Goal: Task Accomplishment & Management: Manage account settings

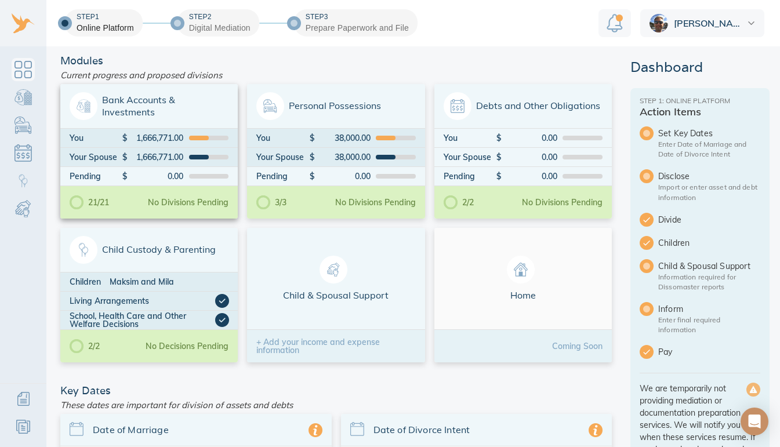
click at [100, 139] on div "You" at bounding box center [96, 138] width 53 height 8
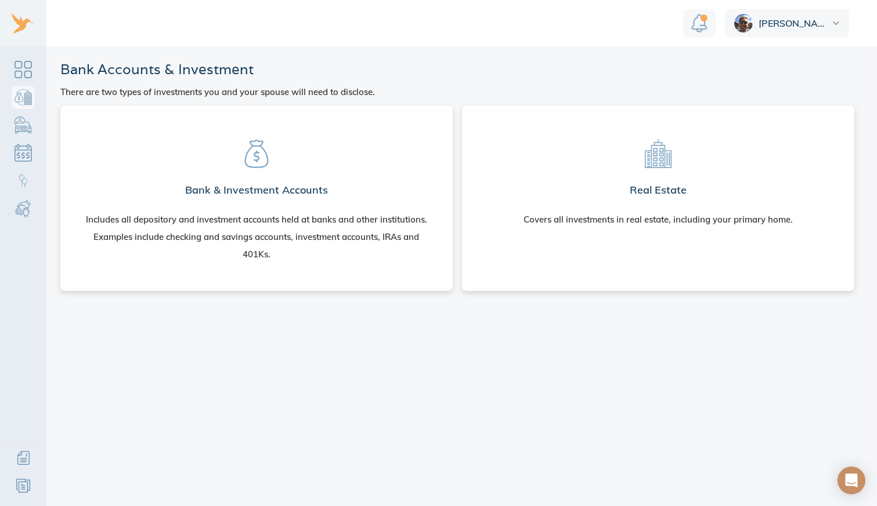
click at [257, 160] on icon at bounding box center [256, 154] width 24 height 28
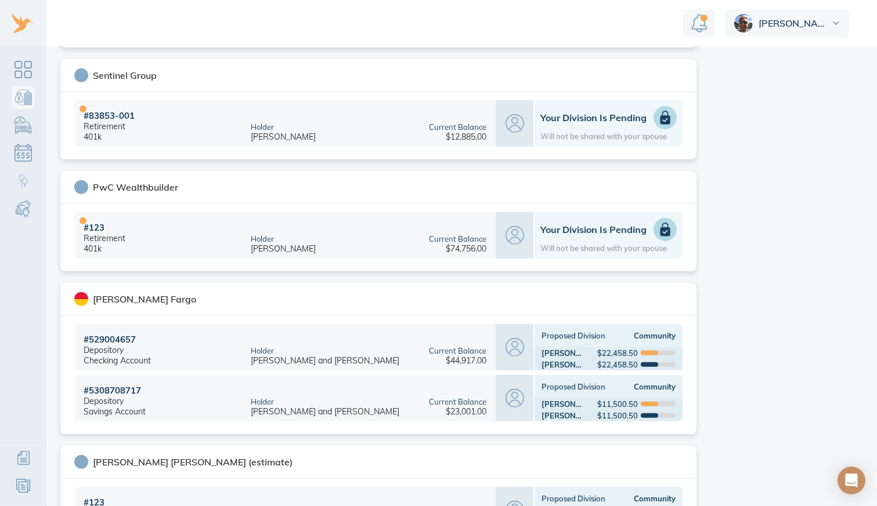
scroll to position [1081, 0]
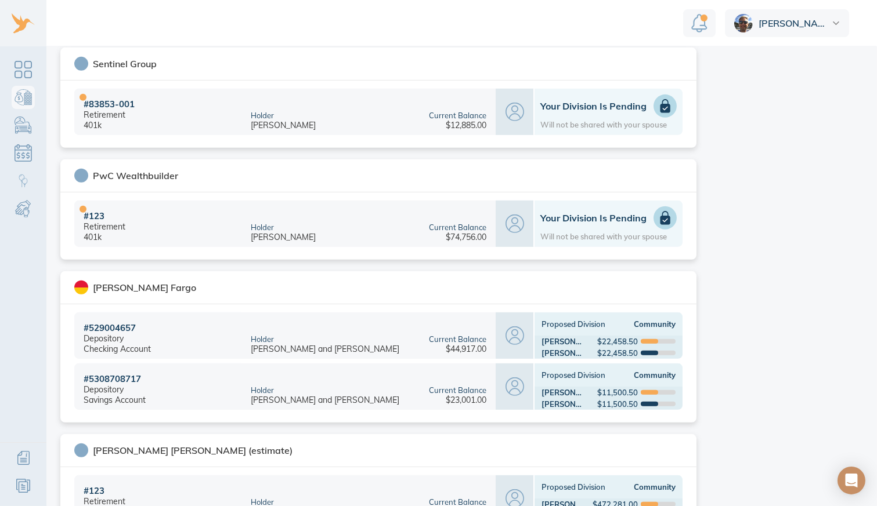
click at [601, 343] on div "$22,458.50" at bounding box center [617, 341] width 41 height 9
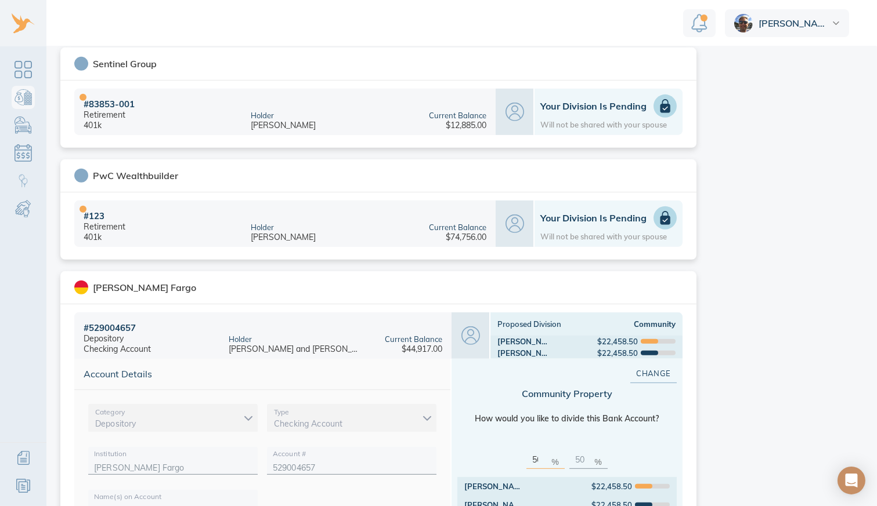
click at [399, 416] on div "Checking Account" at bounding box center [351, 418] width 169 height 28
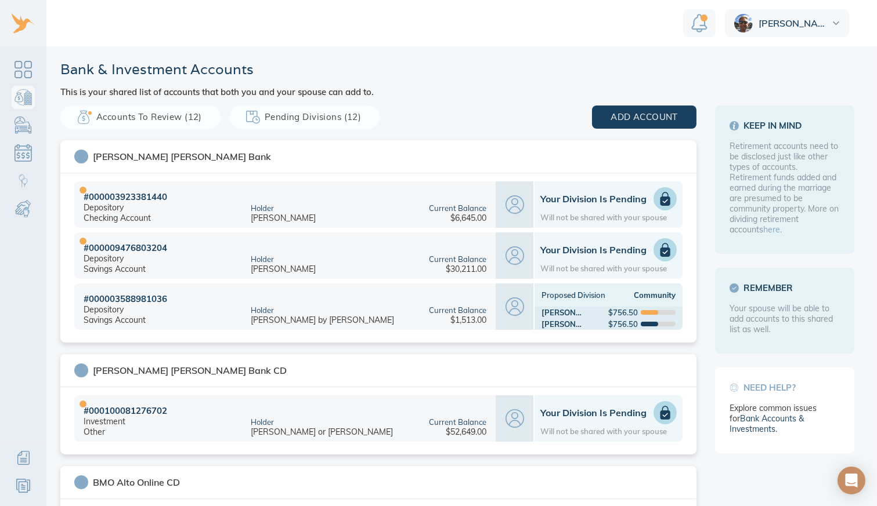
click at [661, 198] on icon at bounding box center [665, 199] width 10 height 14
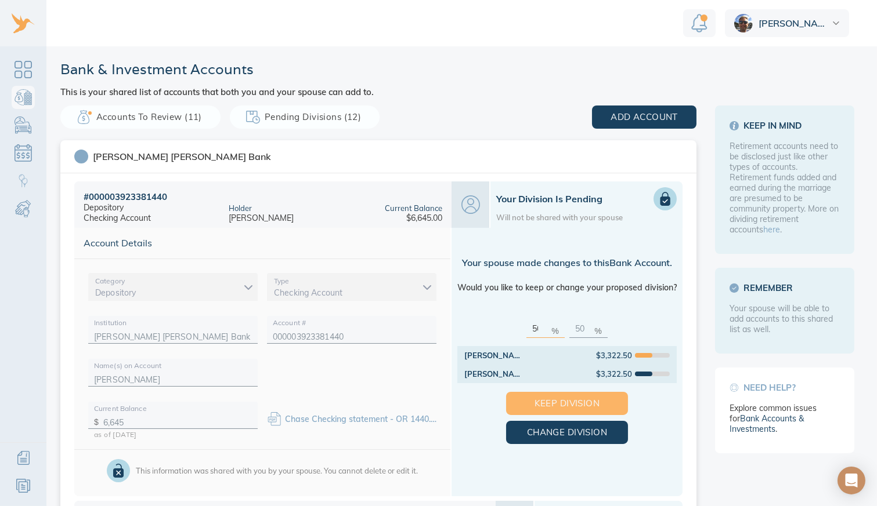
click at [592, 402] on span "Keep Division" at bounding box center [566, 403] width 85 height 15
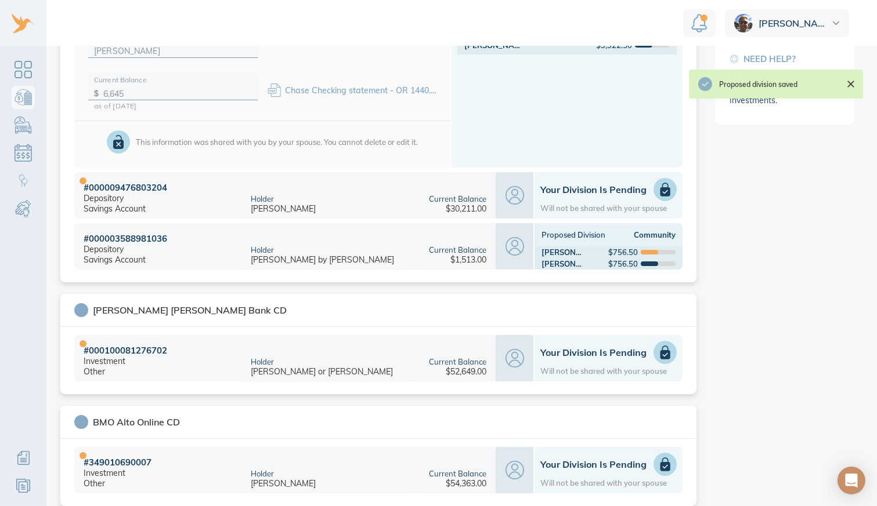
scroll to position [332, 0]
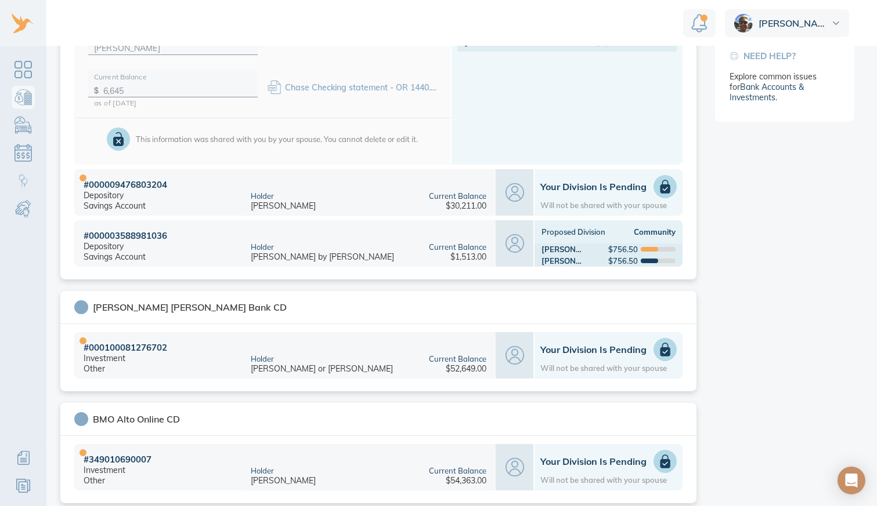
click at [661, 190] on icon at bounding box center [665, 187] width 10 height 14
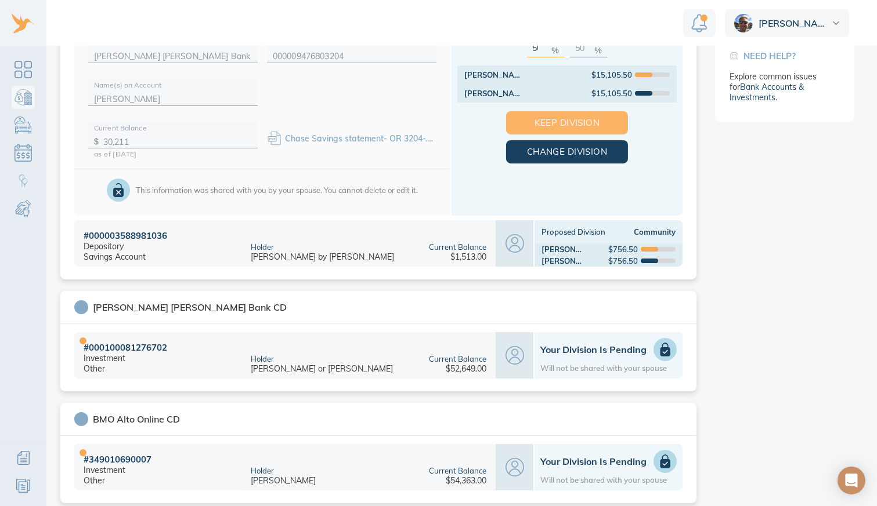
click at [589, 122] on span "Keep Division" at bounding box center [566, 122] width 85 height 15
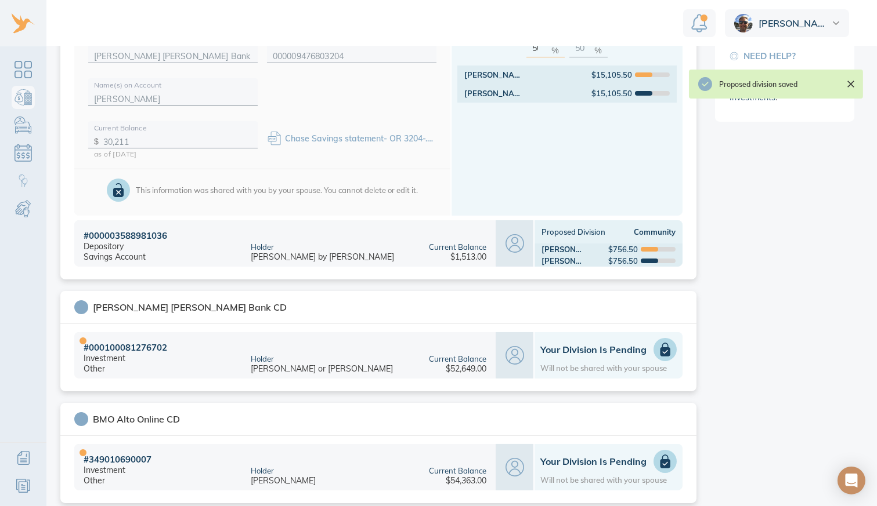
click at [660, 349] on icon at bounding box center [665, 350] width 10 height 14
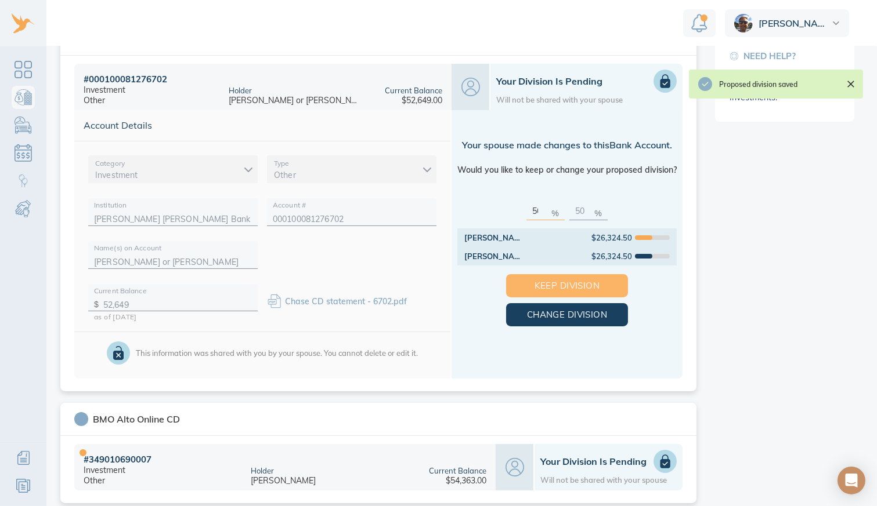
click at [591, 280] on span "Keep Division" at bounding box center [566, 285] width 85 height 15
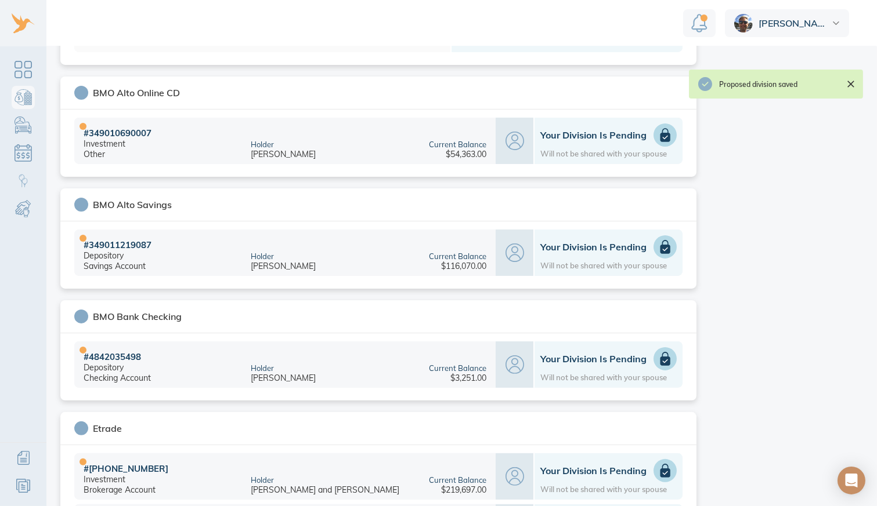
scroll to position [660, 0]
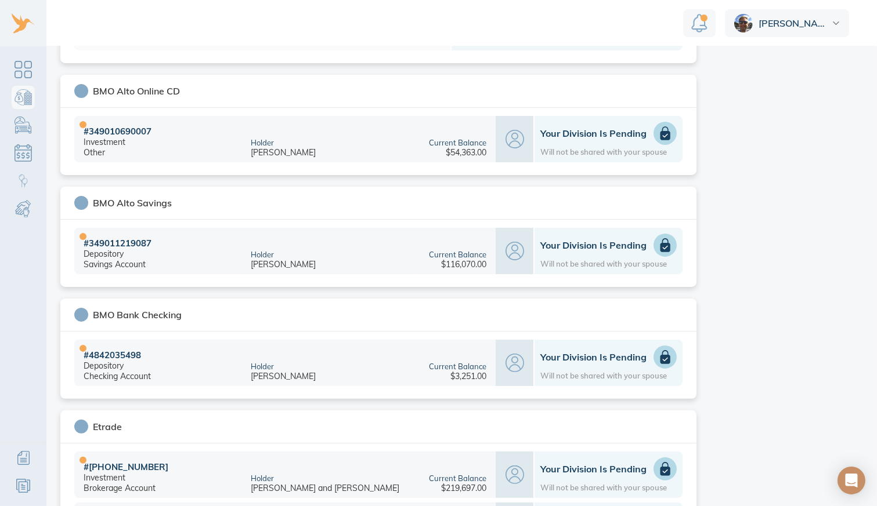
click at [658, 128] on icon at bounding box center [665, 133] width 14 height 14
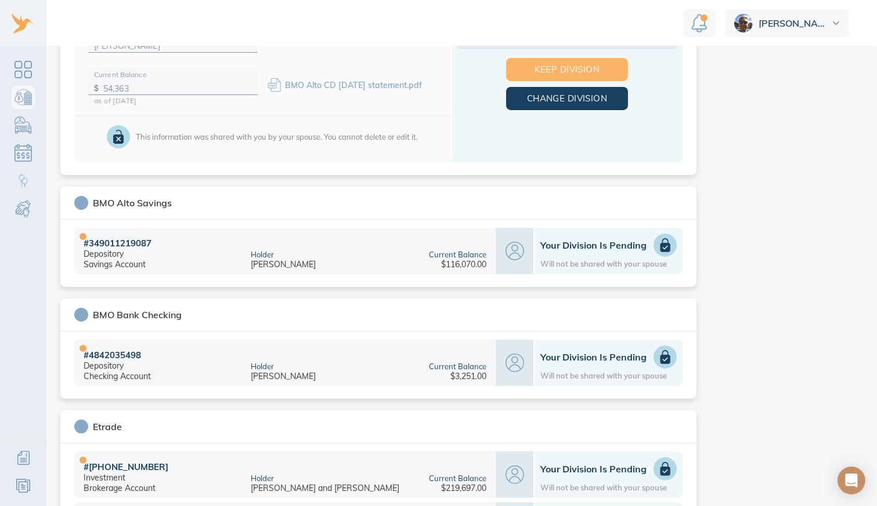
click at [575, 71] on span "Keep Division" at bounding box center [566, 69] width 85 height 15
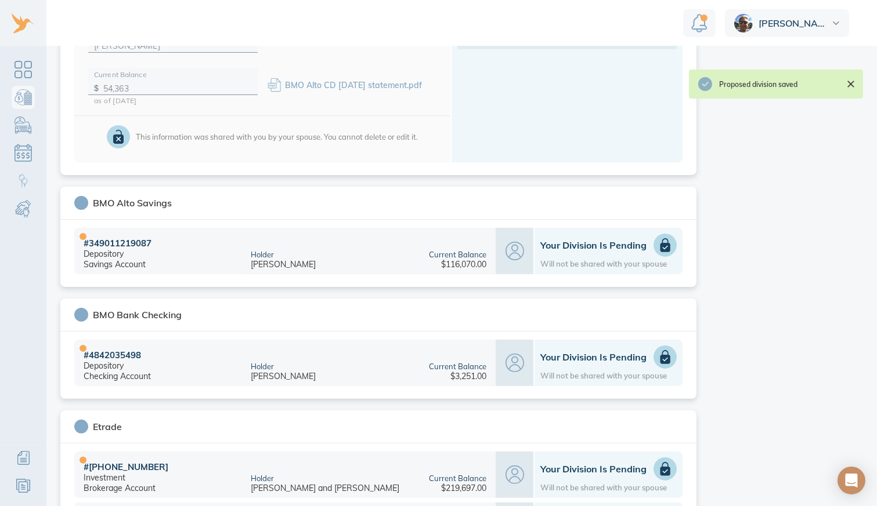
click at [663, 247] on icon at bounding box center [665, 246] width 10 height 14
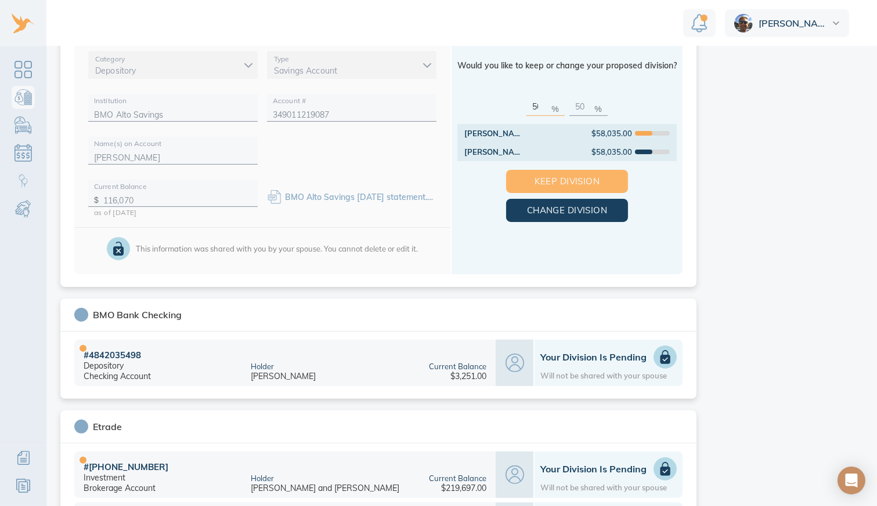
click at [597, 175] on span "Keep Division" at bounding box center [566, 181] width 85 height 15
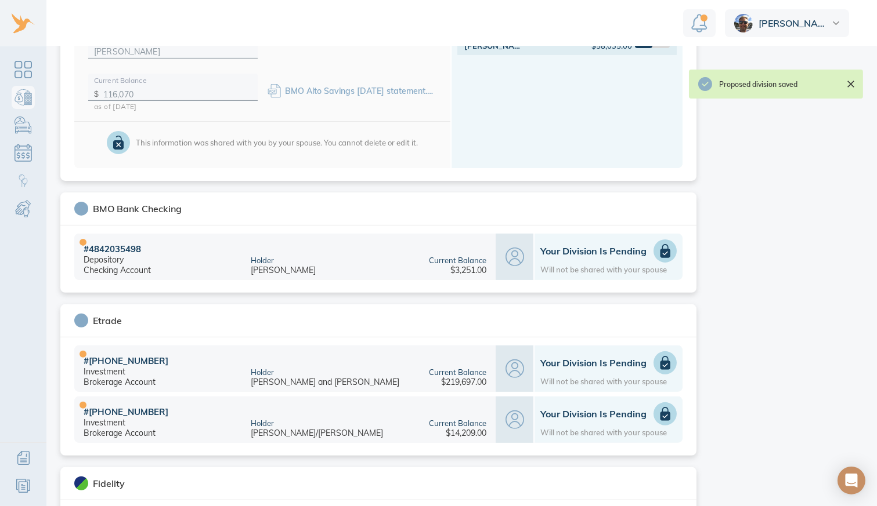
scroll to position [829, 0]
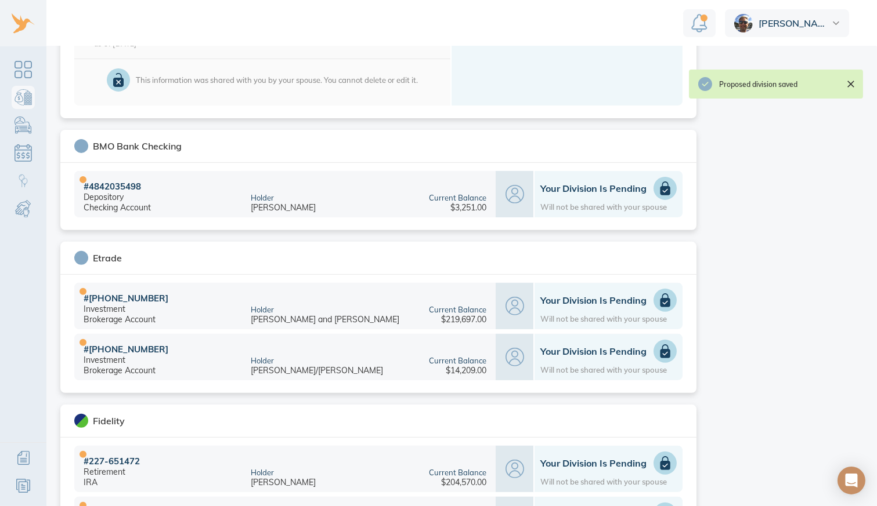
click at [662, 189] on use at bounding box center [664, 190] width 5 height 3
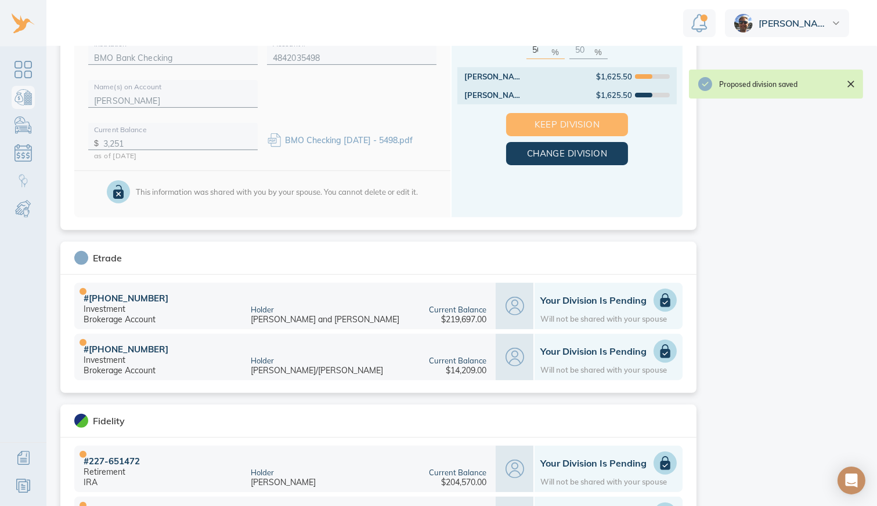
click at [589, 125] on span "Keep Division" at bounding box center [566, 124] width 85 height 15
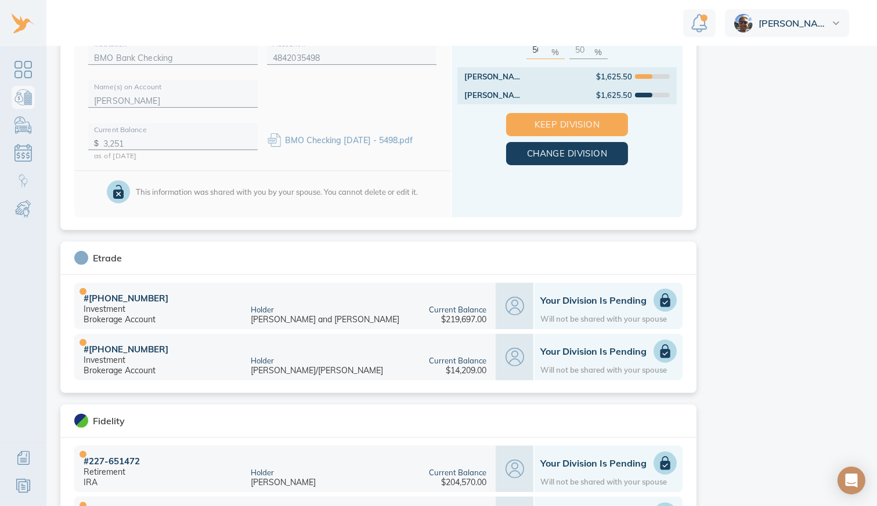
click at [661, 299] on icon at bounding box center [665, 301] width 10 height 14
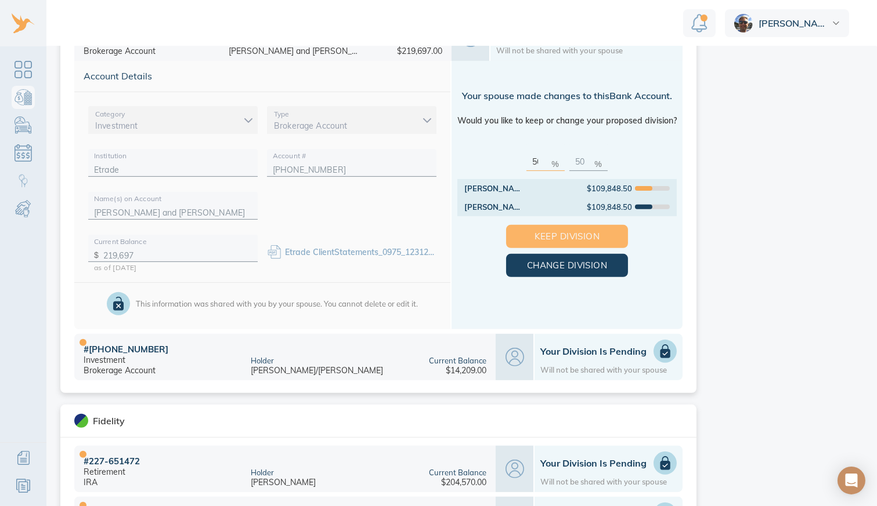
click at [598, 232] on span "Keep Division" at bounding box center [566, 236] width 85 height 15
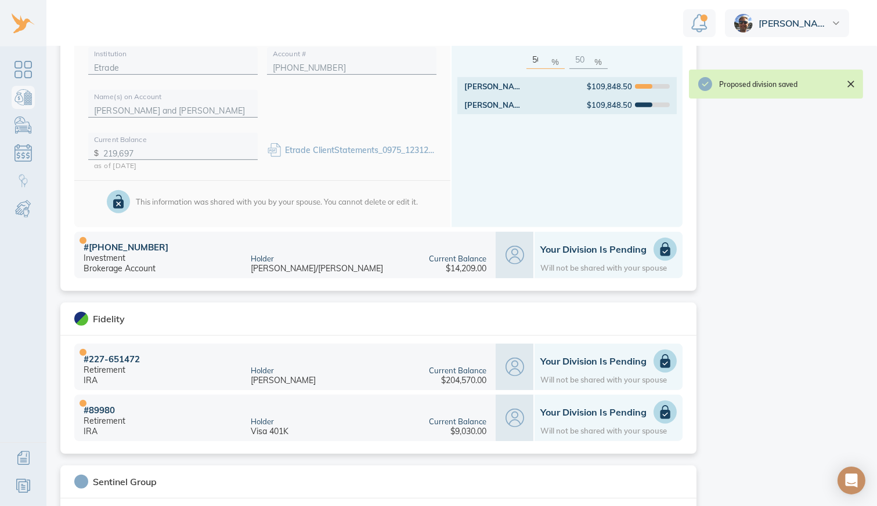
scroll to position [926, 0]
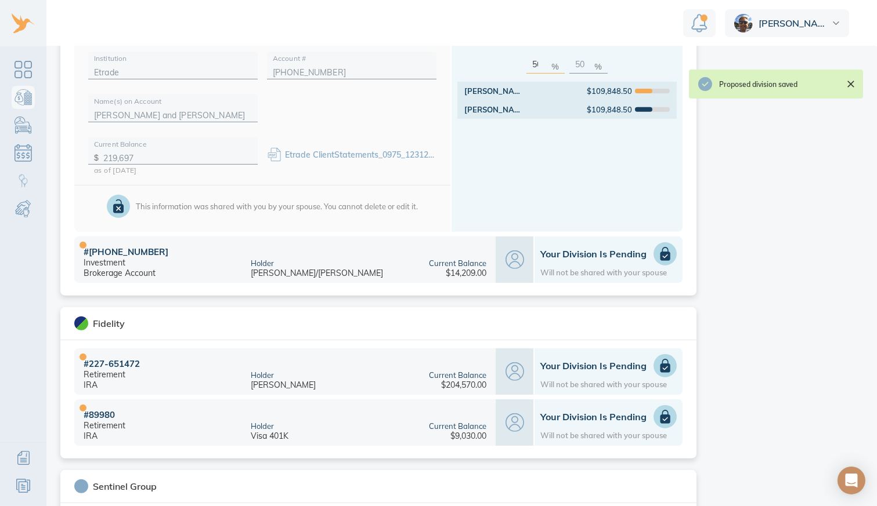
click at [661, 255] on icon at bounding box center [665, 255] width 10 height 14
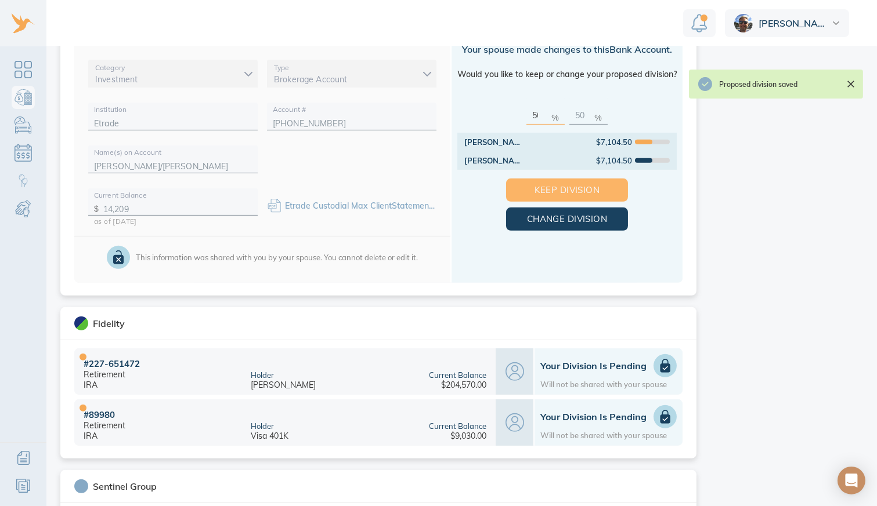
click at [571, 186] on span "Keep Division" at bounding box center [566, 190] width 85 height 15
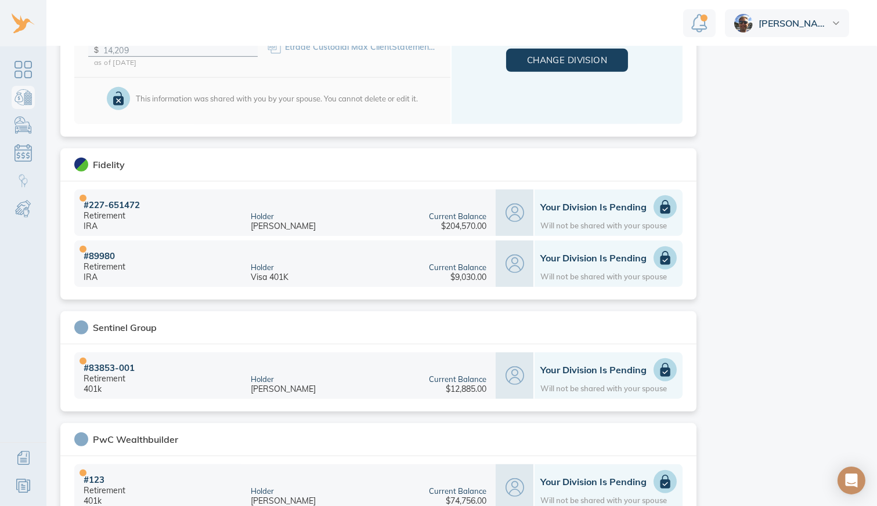
scroll to position [1078, 0]
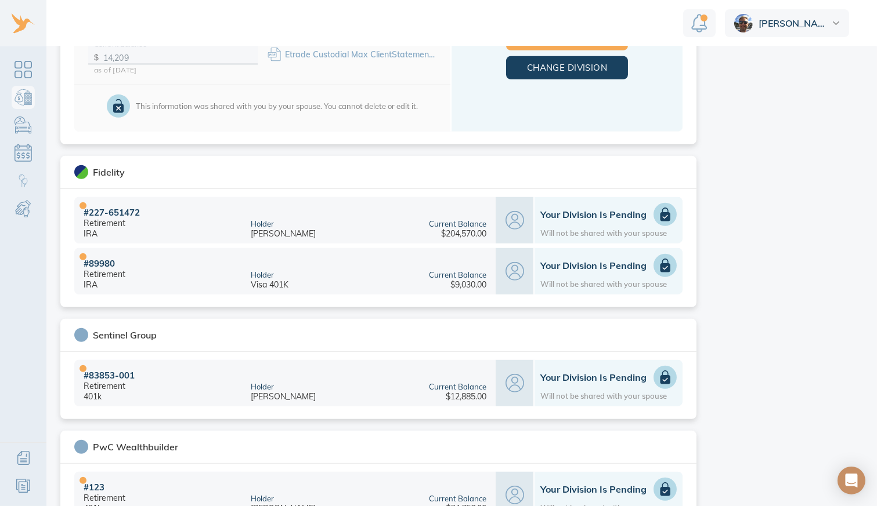
click at [662, 215] on use at bounding box center [664, 216] width 5 height 3
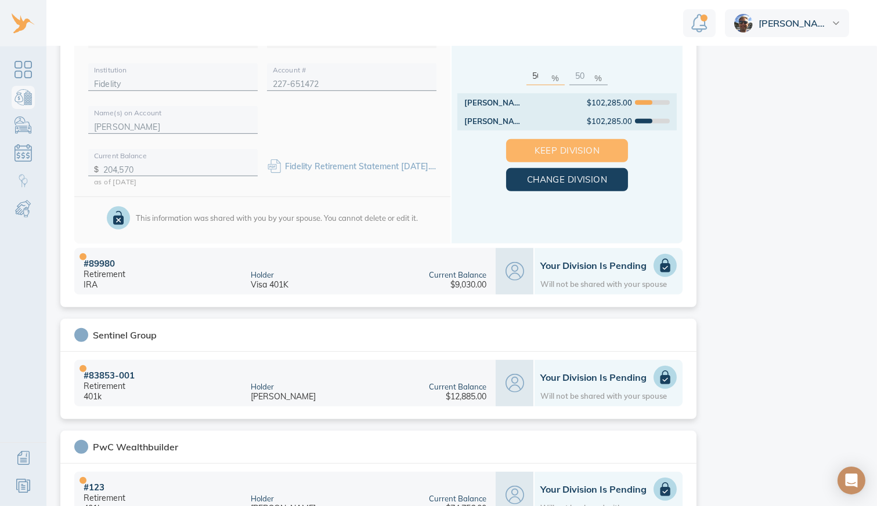
click at [566, 147] on span "Keep Division" at bounding box center [566, 150] width 85 height 15
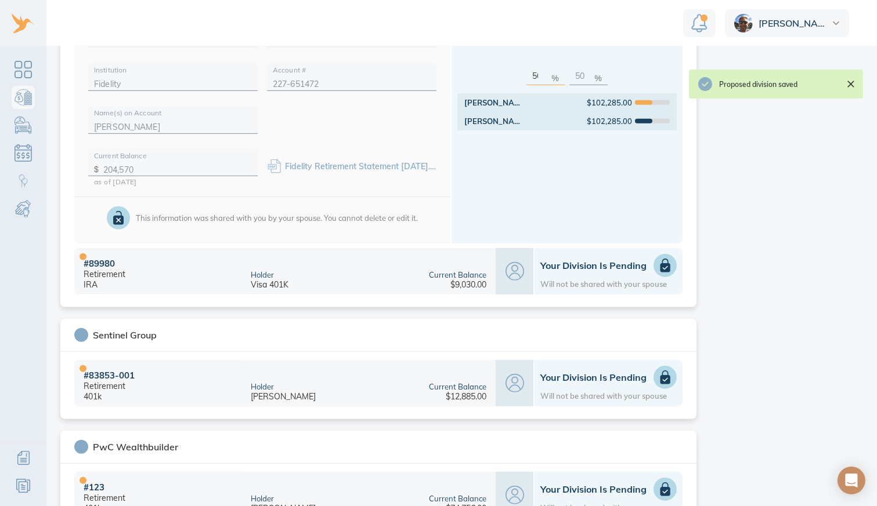
click at [660, 261] on icon at bounding box center [665, 266] width 10 height 14
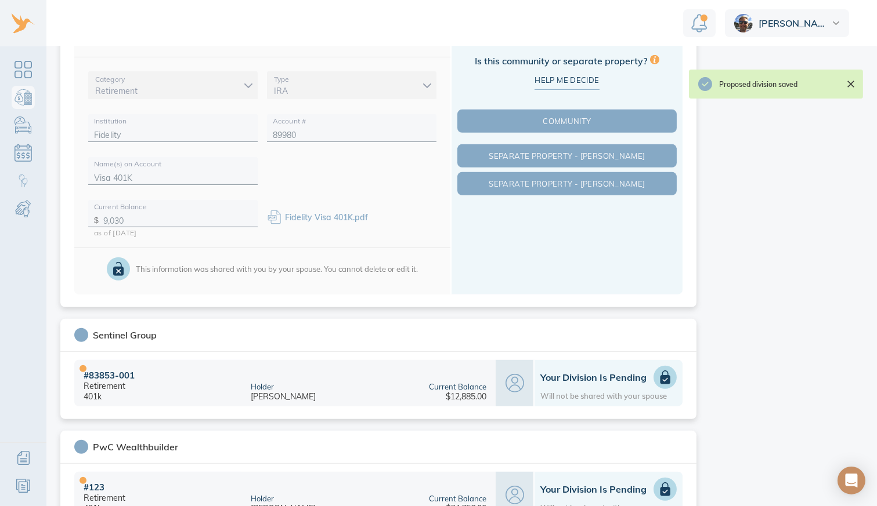
scroll to position [899, 0]
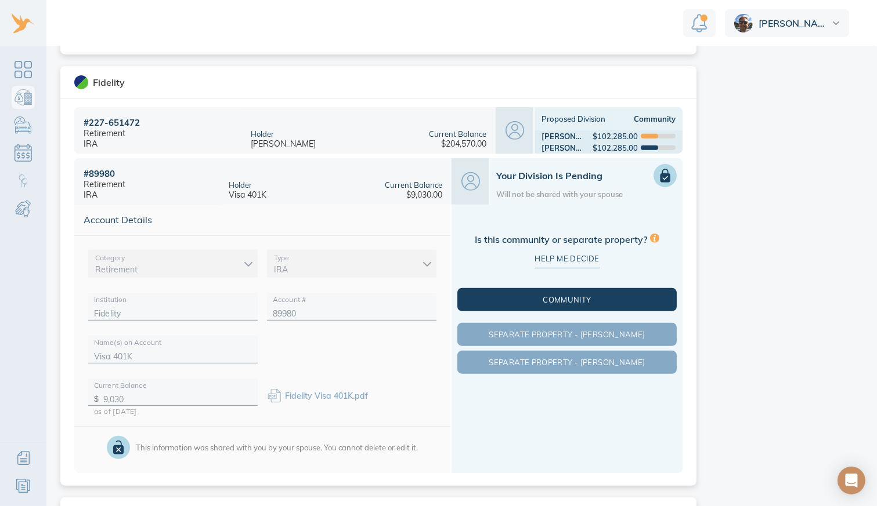
click at [605, 295] on span "Community" at bounding box center [566, 299] width 215 height 9
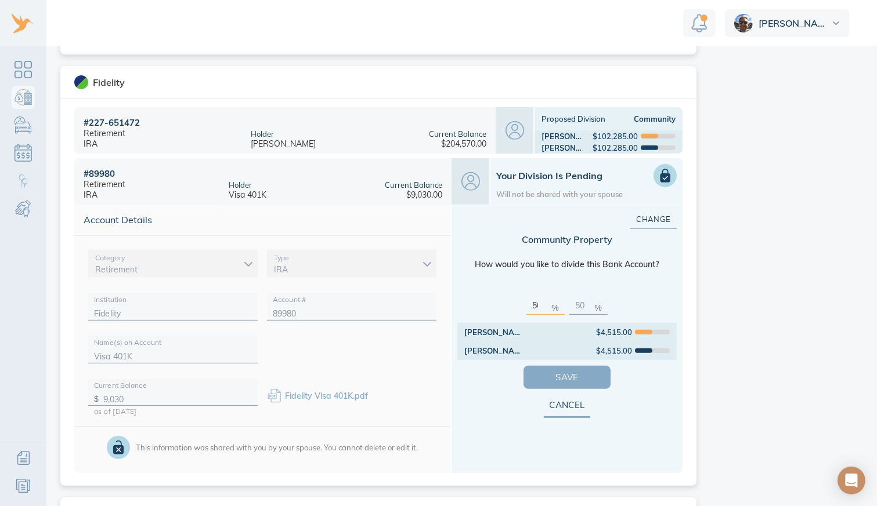
click at [568, 372] on span "Save" at bounding box center [567, 377] width 50 height 15
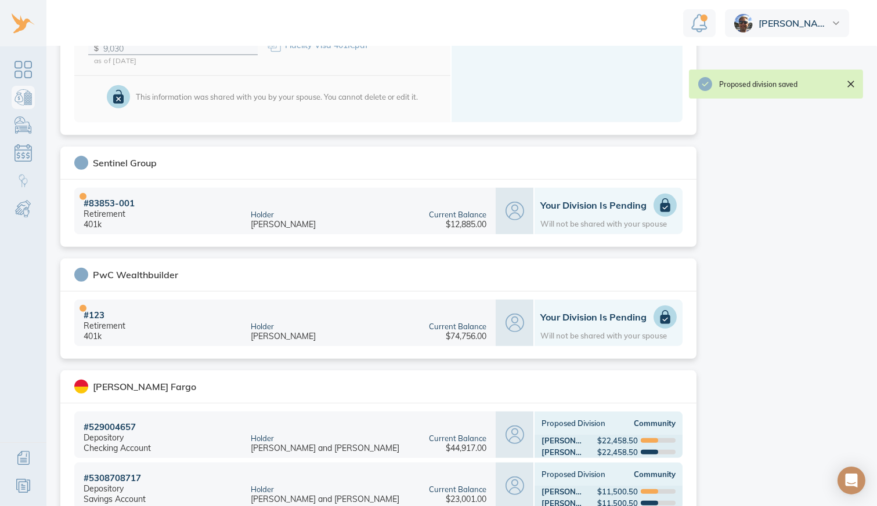
scroll to position [1284, 0]
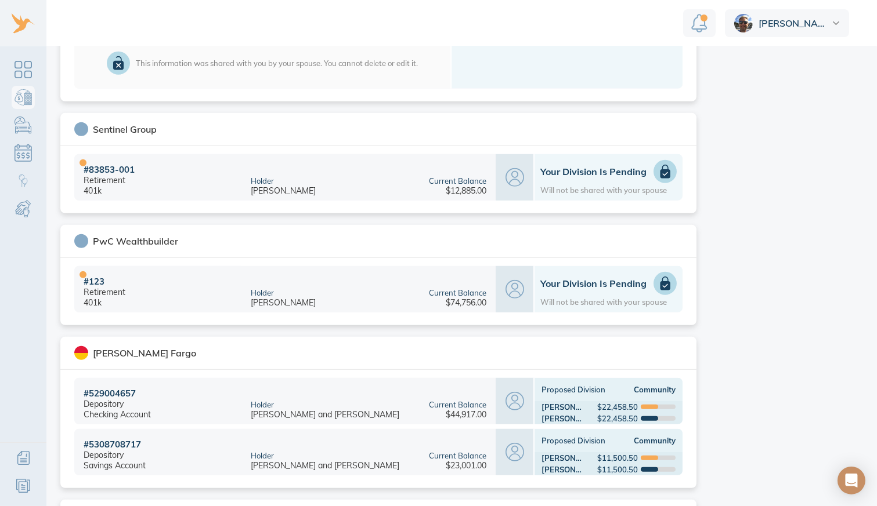
click at [663, 167] on icon at bounding box center [665, 172] width 10 height 14
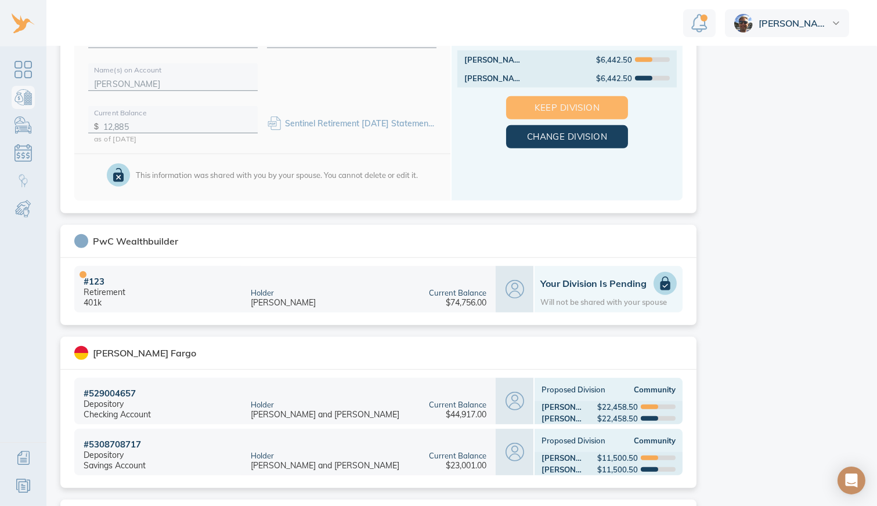
click at [594, 101] on span "Keep Division" at bounding box center [566, 107] width 85 height 15
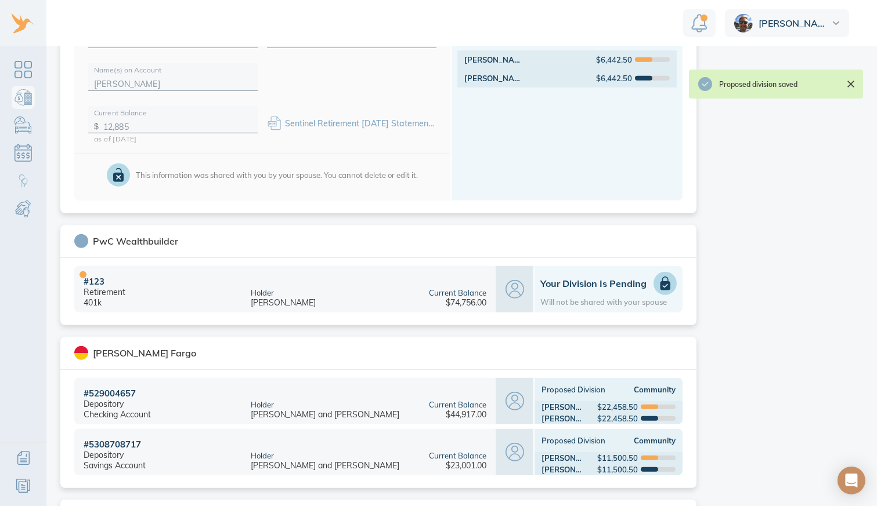
click at [660, 277] on icon at bounding box center [665, 284] width 10 height 14
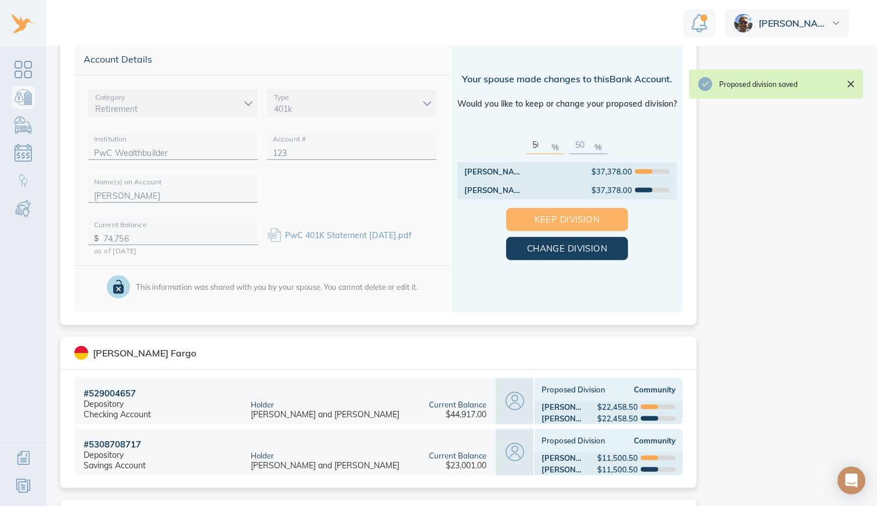
click at [581, 213] on span "Keep Division" at bounding box center [566, 219] width 85 height 15
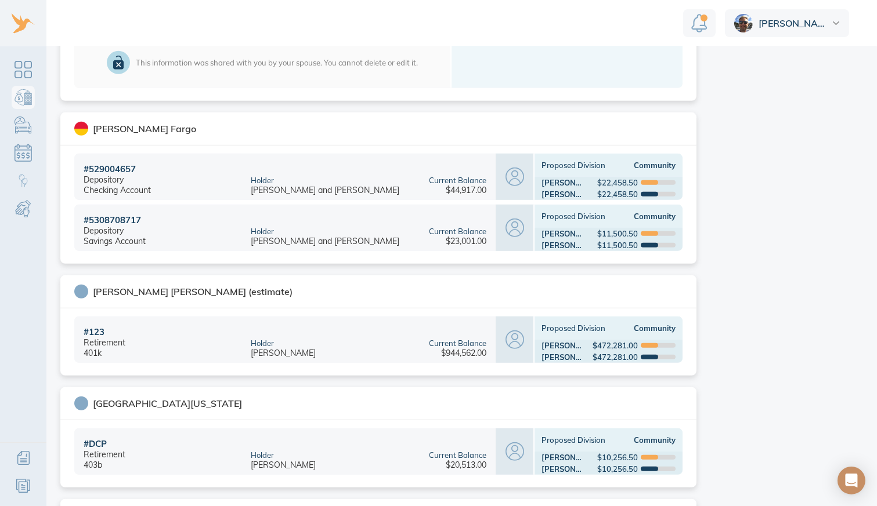
scroll to position [1508, 0]
